Goal: Navigation & Orientation: Go to known website

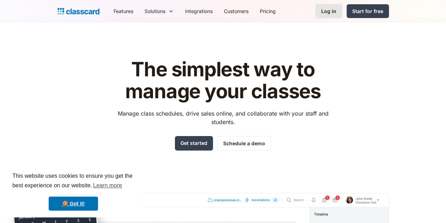
click at [336, 12] on div "Log in" at bounding box center [328, 10] width 15 height 7
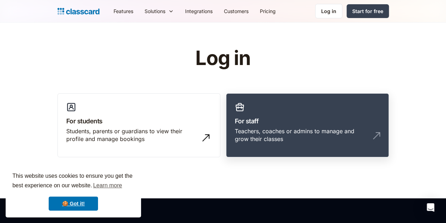
click at [290, 129] on div "Teachers, coaches or admins to manage and grow their classes" at bounding box center [300, 135] width 131 height 16
